Goal: Task Accomplishment & Management: Use online tool/utility

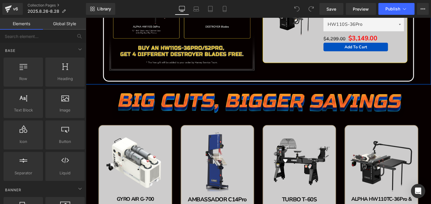
scroll to position [323, 0]
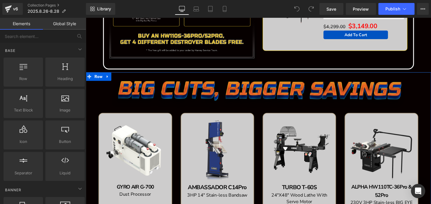
click at [249, 91] on img at bounding box center [265, 97] width 305 height 29
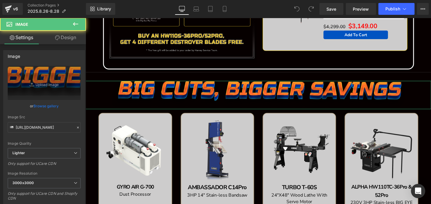
click at [73, 35] on link "Design" at bounding box center [65, 37] width 43 height 13
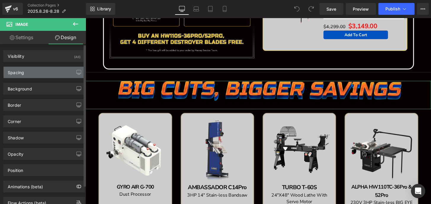
click at [44, 70] on div "Spacing" at bounding box center [44, 72] width 81 height 11
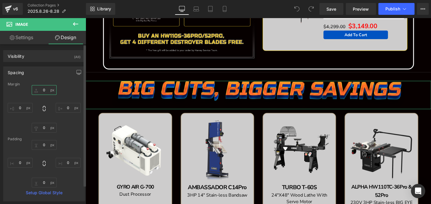
click at [43, 89] on input "0" at bounding box center [44, 90] width 25 height 10
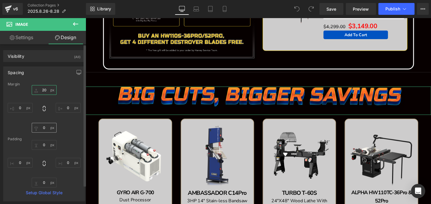
type input "20"
click at [43, 125] on input "0" at bounding box center [44, 128] width 25 height 10
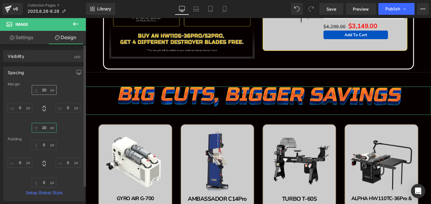
type input "20"
click at [42, 88] on input "20" at bounding box center [44, 90] width 25 height 10
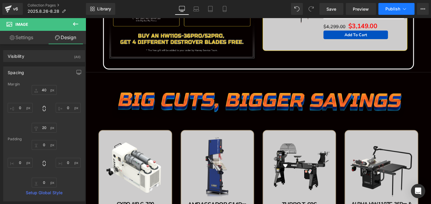
click at [394, 4] on button "Publish" at bounding box center [396, 9] width 36 height 12
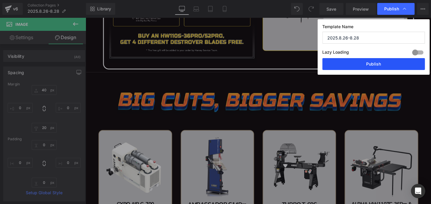
drag, startPoint x: 391, startPoint y: 64, endPoint x: 161, endPoint y: 44, distance: 230.5
click at [391, 64] on button "Publish" at bounding box center [373, 64] width 103 height 12
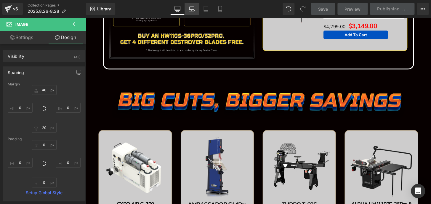
click at [190, 8] on icon at bounding box center [192, 9] width 6 height 6
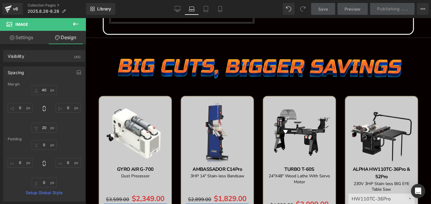
type input "40"
type input "0"
type input "20"
type input "0"
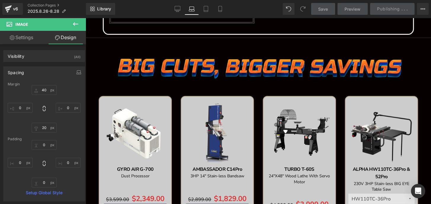
type input "0"
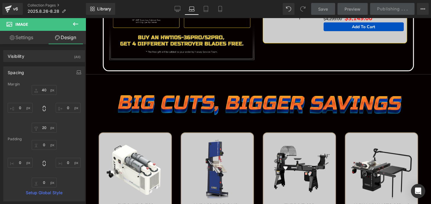
click at [190, 8] on icon at bounding box center [192, 9] width 6 height 6
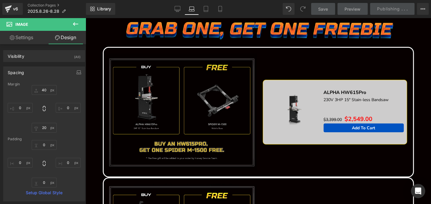
scroll to position [44, 0]
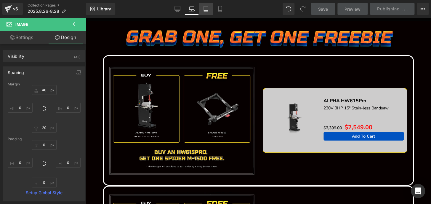
click at [205, 11] on icon at bounding box center [206, 9] width 6 height 6
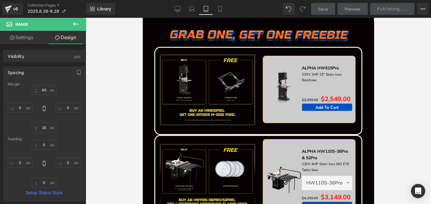
scroll to position [0, 0]
type input "40"
type input "0"
type input "20"
type input "0"
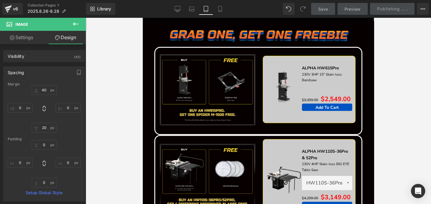
type input "0"
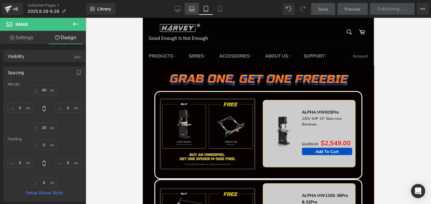
click at [191, 8] on icon at bounding box center [192, 9] width 6 height 6
type input "40"
type input "0"
type input "20"
type input "0"
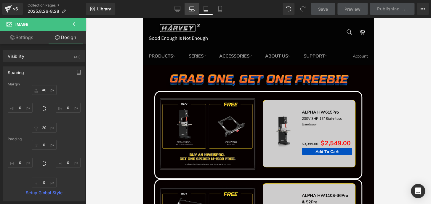
type input "0"
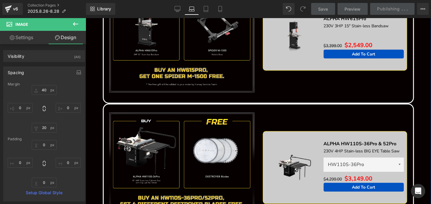
scroll to position [81, 0]
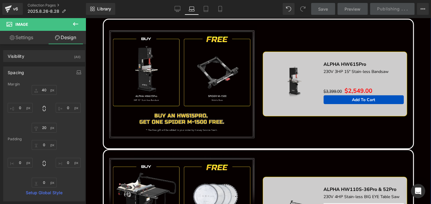
click at [292, 83] on div "Sale Off (P) Image" at bounding box center [294, 82] width 57 height 34
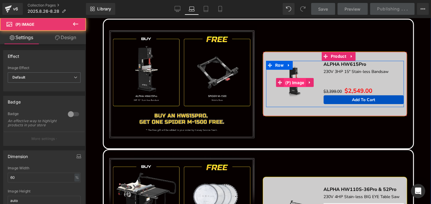
click at [292, 83] on span "(P) Image" at bounding box center [295, 82] width 22 height 9
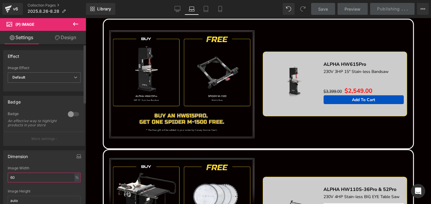
drag, startPoint x: 34, startPoint y: 179, endPoint x: 0, endPoint y: 180, distance: 34.4
click at [0, 180] on div "Dimension 60% Image Width 60 % % px auto Image Height auto" at bounding box center [44, 179] width 89 height 67
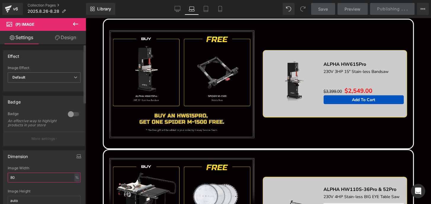
drag, startPoint x: 25, startPoint y: 182, endPoint x: 0, endPoint y: 180, distance: 25.0
click at [0, 180] on div "Dimension 80% Image Width 80 % % px auto Image Height auto" at bounding box center [44, 179] width 89 height 67
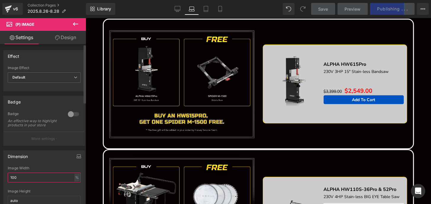
drag, startPoint x: 17, startPoint y: 180, endPoint x: 6, endPoint y: 181, distance: 11.3
click at [6, 181] on div "100% Image Width 100 % % px auto Image Height auto" at bounding box center [44, 189] width 81 height 46
drag, startPoint x: 21, startPoint y: 183, endPoint x: 0, endPoint y: 183, distance: 21.0
click at [0, 183] on div "Dimension 120% Image Width 120 % % px auto Image Height auto" at bounding box center [44, 179] width 89 height 67
type input "100"
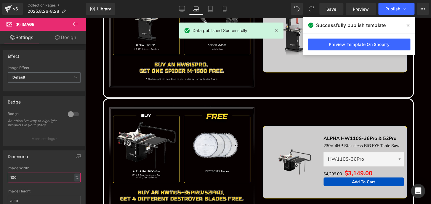
scroll to position [135, 0]
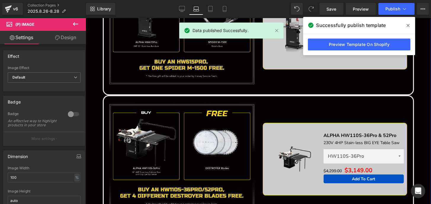
drag, startPoint x: 292, startPoint y: 169, endPoint x: 294, endPoint y: 157, distance: 11.6
click at [291, 169] on img at bounding box center [295, 157] width 34 height 34
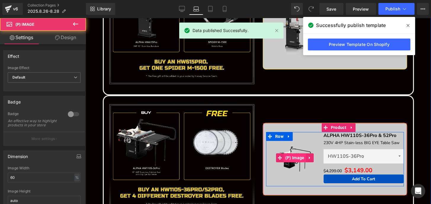
click at [294, 156] on span "(P) Image" at bounding box center [295, 157] width 22 height 9
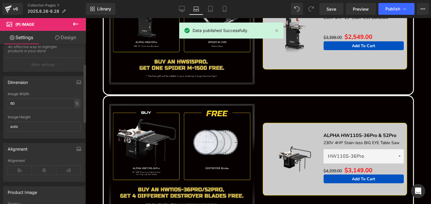
scroll to position [81, 0]
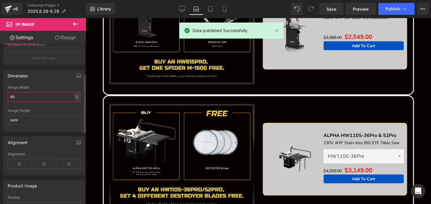
drag, startPoint x: 23, startPoint y: 101, endPoint x: 15, endPoint y: 97, distance: 8.7
click at [0, 96] on div "Dimension 60% Image Width 60 % % px auto Image Height auto" at bounding box center [44, 98] width 89 height 67
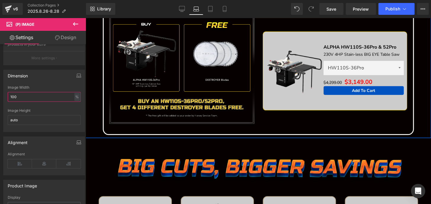
scroll to position [242, 0]
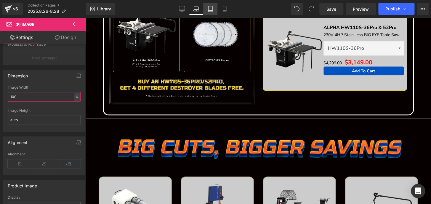
type input "100"
click at [207, 8] on link "Tablet" at bounding box center [210, 9] width 14 height 12
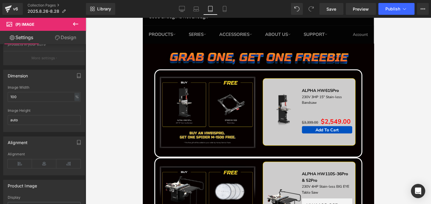
scroll to position [0, 0]
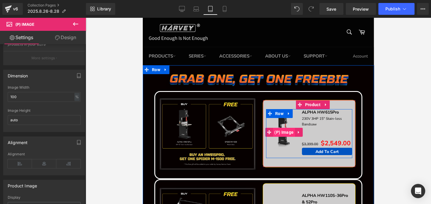
click at [278, 132] on span "(P) Image" at bounding box center [284, 132] width 22 height 9
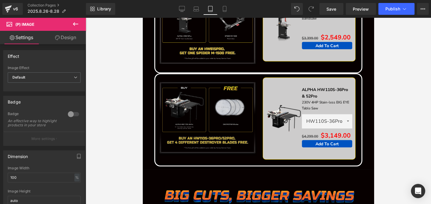
scroll to position [108, 0]
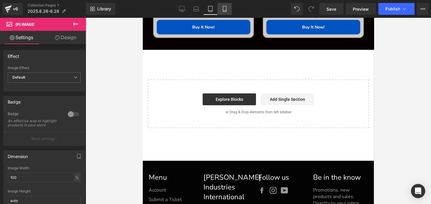
click at [228, 9] on link "Mobile" at bounding box center [224, 9] width 14 height 12
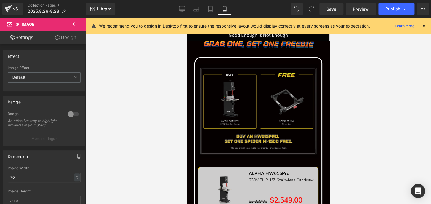
scroll to position [135, 0]
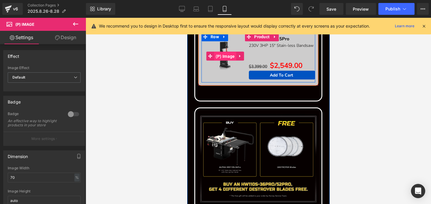
click at [220, 56] on span "(P) Image" at bounding box center [225, 56] width 22 height 9
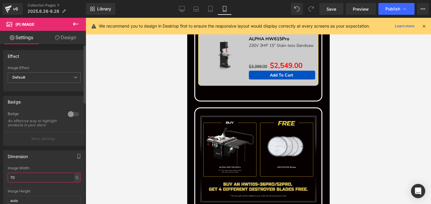
drag, startPoint x: 17, startPoint y: 183, endPoint x: 0, endPoint y: 183, distance: 16.6
click at [0, 183] on div "Dimension 70% Image Width 70 % % px auto Image Height auto" at bounding box center [44, 179] width 89 height 67
type input "100"
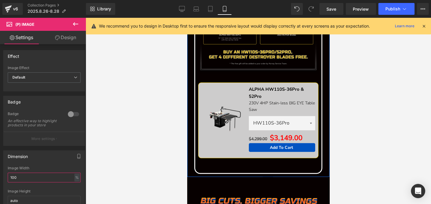
scroll to position [269, 0]
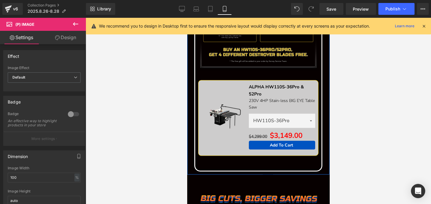
click at [221, 117] on div "Sale Off (P) Image" at bounding box center [224, 114] width 47 height 33
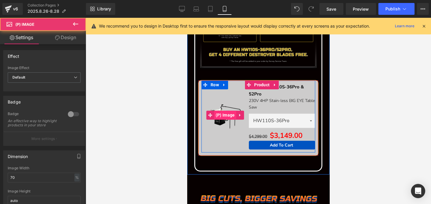
click at [220, 114] on span "(P) Image" at bounding box center [225, 115] width 22 height 9
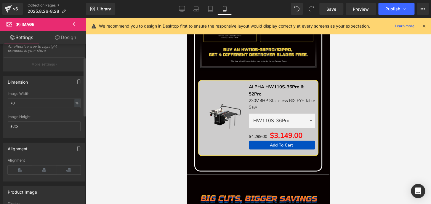
scroll to position [81, 0]
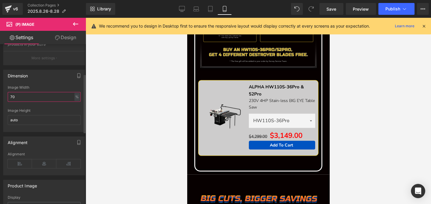
drag, startPoint x: 19, startPoint y: 104, endPoint x: 0, endPoint y: 98, distance: 19.9
click at [0, 98] on div "Dimension 70% Image Width 70 % % px auto Image Height auto" at bounding box center [44, 98] width 89 height 67
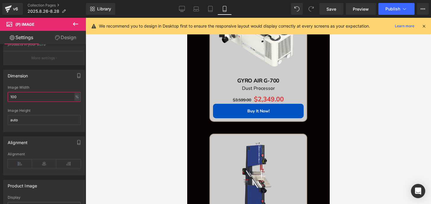
scroll to position [566, 0]
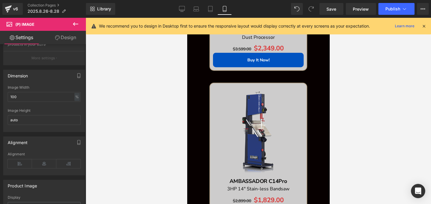
drag, startPoint x: 182, startPoint y: 7, endPoint x: 242, endPoint y: 22, distance: 62.1
click at [182, 7] on icon at bounding box center [182, 9] width 6 height 6
type input "80"
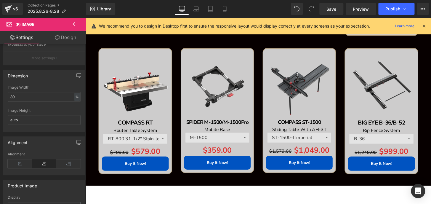
scroll to position [221, 0]
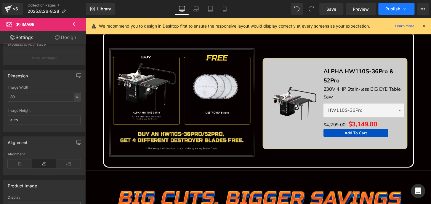
click at [388, 9] on span "Publish" at bounding box center [392, 9] width 15 height 5
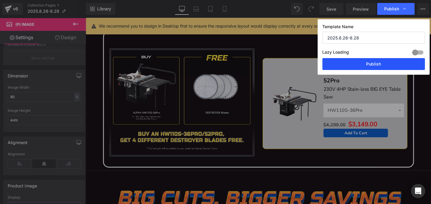
drag, startPoint x: 376, startPoint y: 63, endPoint x: 308, endPoint y: 86, distance: 72.1
click at [376, 63] on button "Publish" at bounding box center [373, 64] width 103 height 12
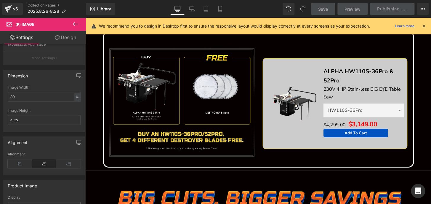
scroll to position [87, 0]
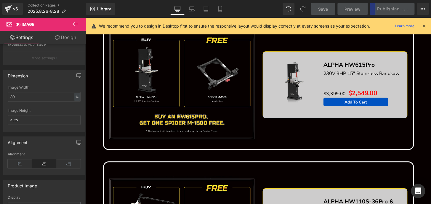
click at [423, 27] on icon at bounding box center [423, 25] width 5 height 5
